Goal: Task Accomplishment & Management: Use online tool/utility

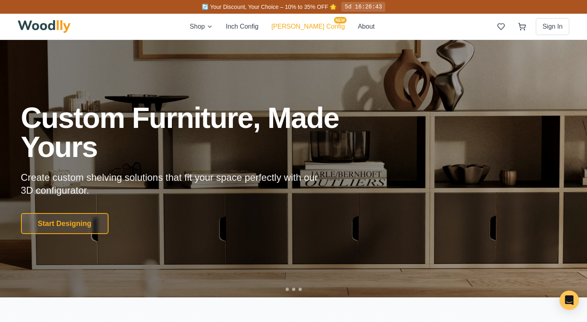
click at [307, 29] on button "[PERSON_NAME] Config NEW" at bounding box center [307, 27] width 73 height 10
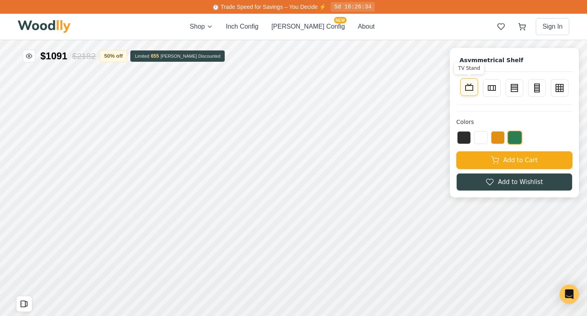
click at [473, 93] on button "TV Stand" at bounding box center [469, 87] width 18 height 18
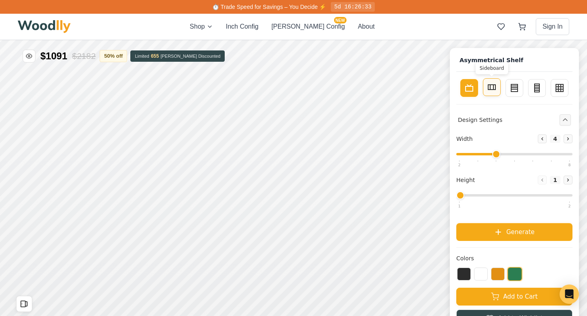
click at [493, 92] on button "Sideboard" at bounding box center [492, 87] width 18 height 18
type input "2"
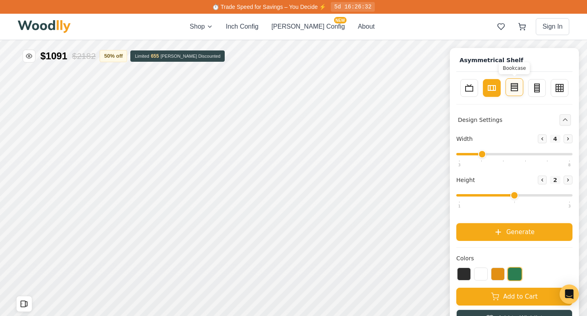
click at [517, 90] on rect at bounding box center [514, 86] width 6 height 7
type input "3"
type input "4"
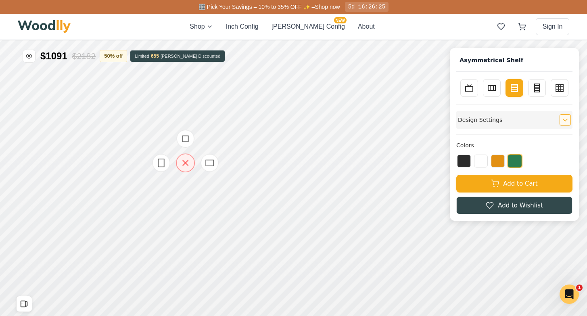
click at [186, 163] on icon at bounding box center [185, 163] width 10 height 10
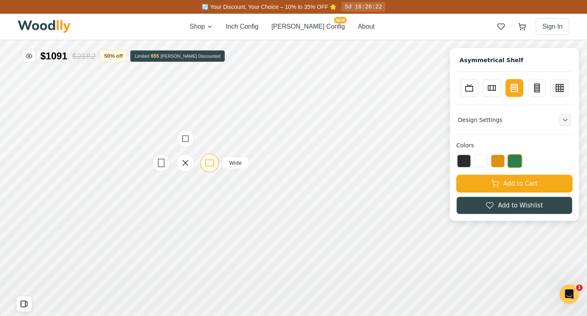
click at [211, 164] on icon at bounding box center [209, 163] width 10 height 10
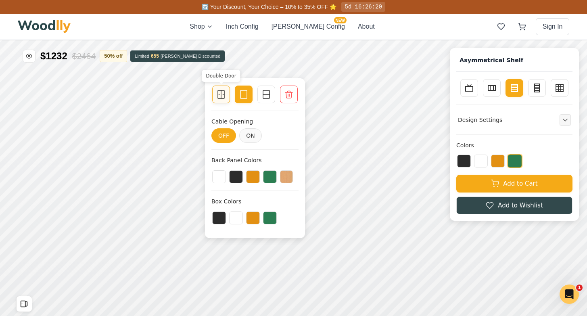
click at [223, 95] on icon at bounding box center [221, 95] width 10 height 10
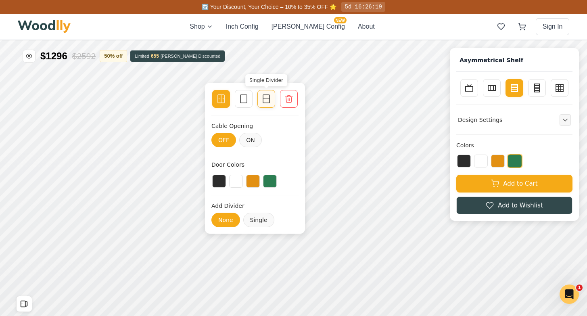
click at [263, 99] on rect at bounding box center [266, 99] width 6 height 8
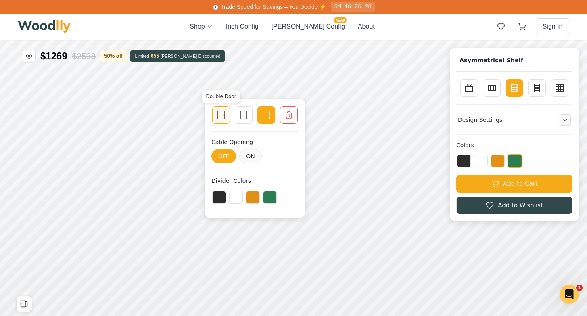
click at [218, 112] on rect at bounding box center [221, 115] width 6 height 8
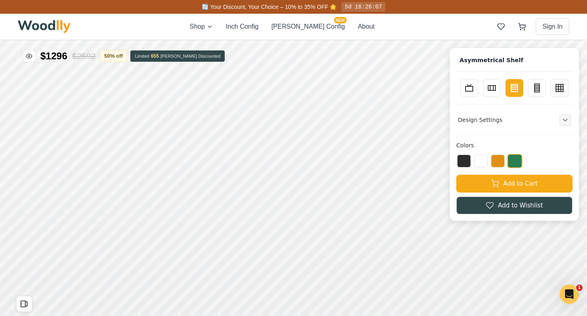
click at [233, 25] on div "Shop Inch Config [PERSON_NAME] Config NEW About" at bounding box center [282, 27] width 185 height 10
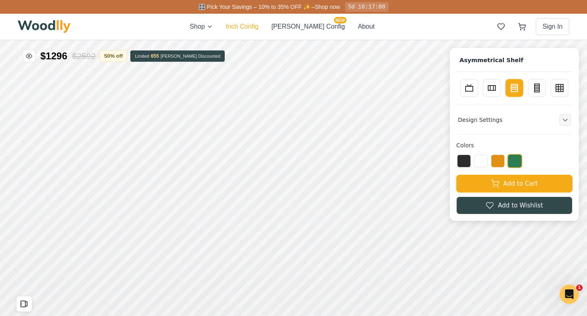
click at [259, 30] on button "Inch Config" at bounding box center [242, 27] width 33 height 10
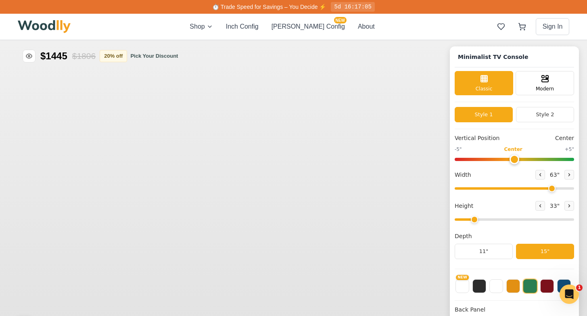
type input "63"
type input "2"
